Goal: Information Seeking & Learning: Learn about a topic

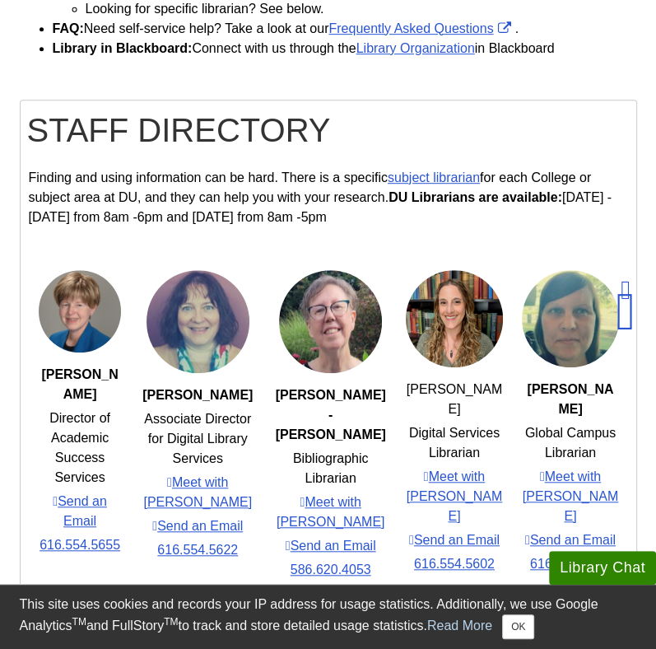
scroll to position [477, 0]
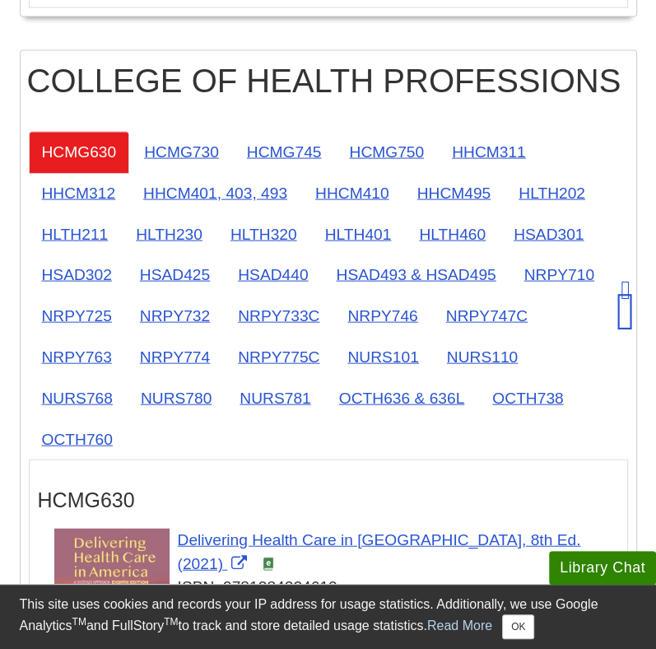
scroll to position [1761, 0]
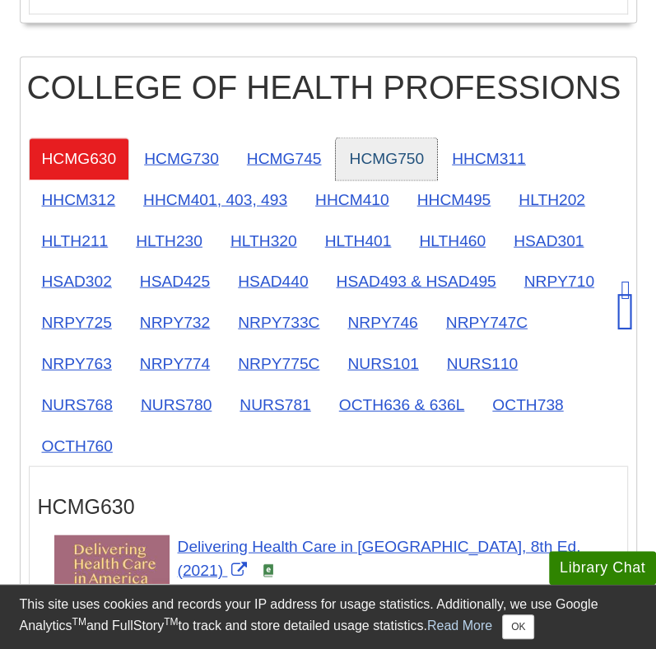
click at [412, 180] on link "HCMG750" at bounding box center [386, 159] width 101 height 42
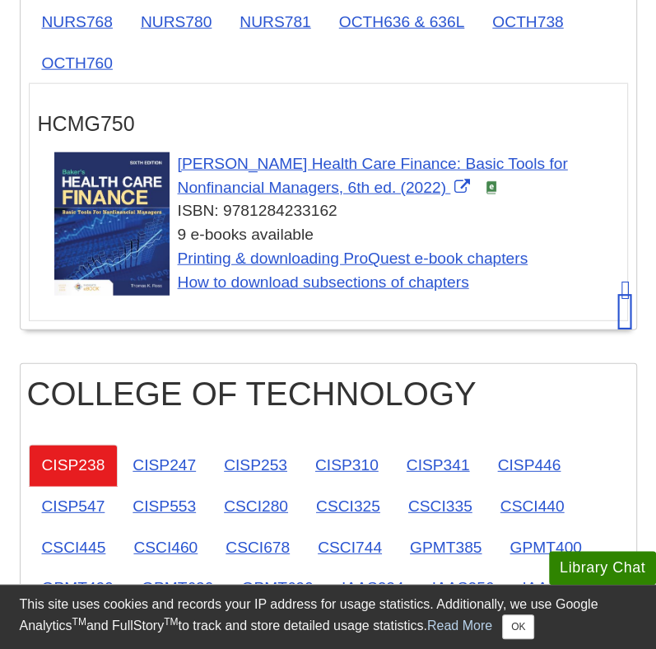
scroll to position [2196, 0]
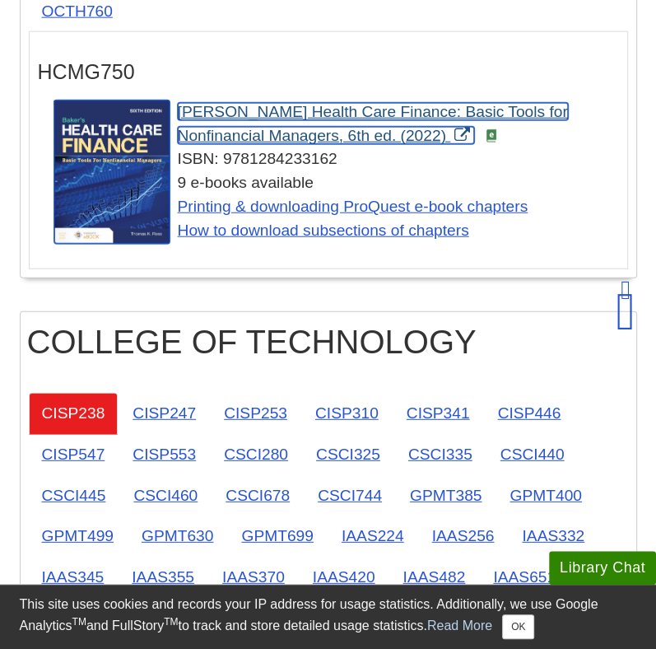
click at [314, 144] on span "Baker's Health Care Finance: Basic Tools for Nonfinancial Managers, 6th ed. (20…" at bounding box center [373, 123] width 390 height 41
click at [286, 144] on span "Baker's Health Care Finance: Basic Tools for Nonfinancial Managers, 6th ed. (20…" at bounding box center [373, 123] width 390 height 41
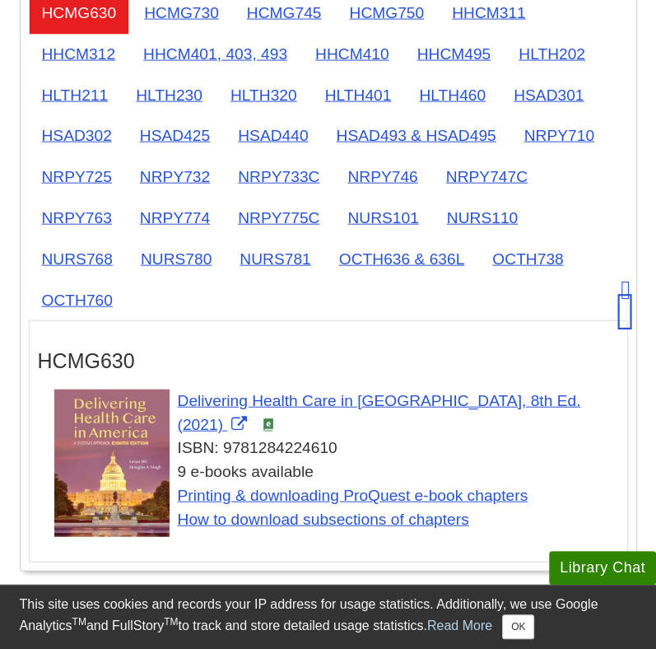
scroll to position [1906, 0]
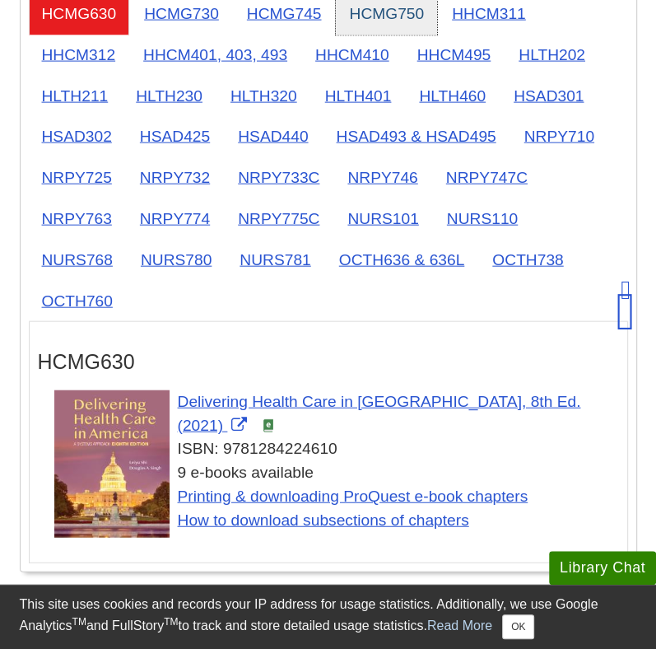
click at [415, 35] on link "HCMG750" at bounding box center [386, 14] width 101 height 42
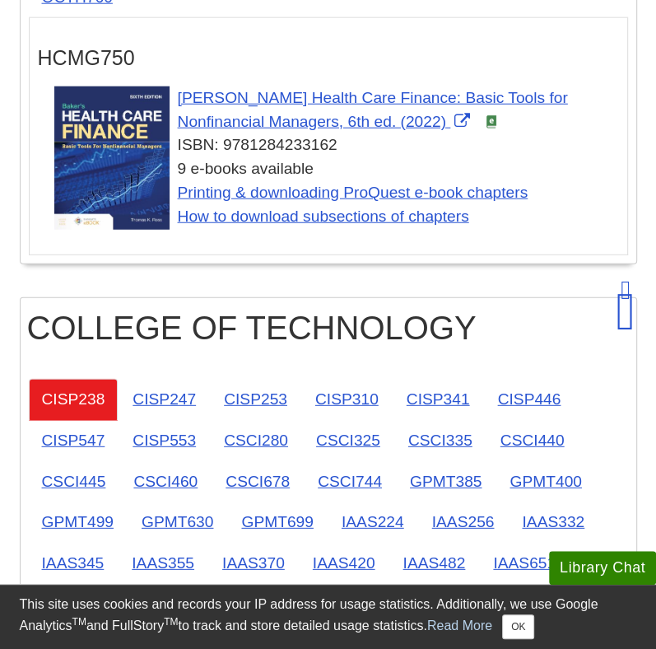
scroll to position [2215, 0]
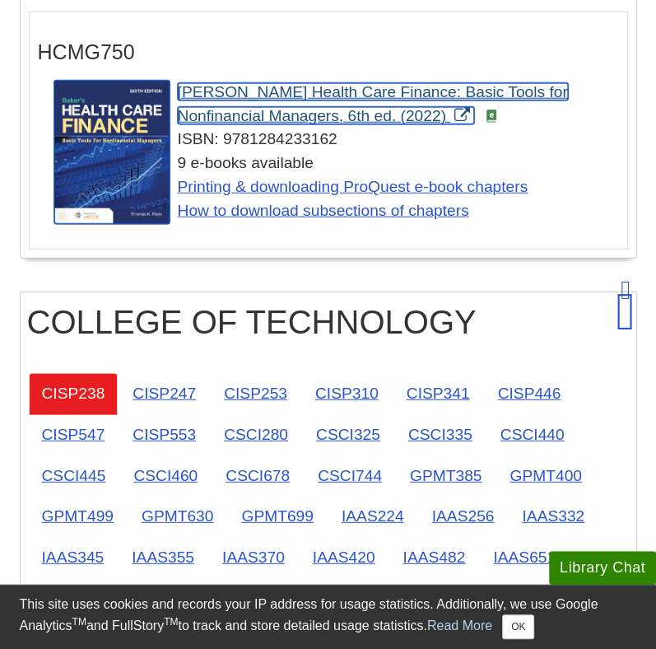
click at [346, 124] on span "Baker's Health Care Finance: Basic Tools for Nonfinancial Managers, 6th ed. (20…" at bounding box center [373, 103] width 390 height 41
